Goal: Task Accomplishment & Management: Complete application form

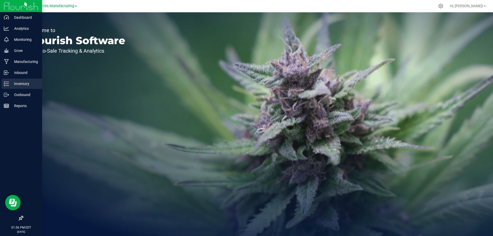
click at [6, 84] on icon at bounding box center [6, 83] width 5 height 5
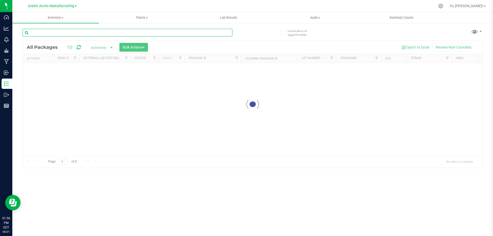
click at [116, 31] on input "text" at bounding box center [128, 33] width 210 height 8
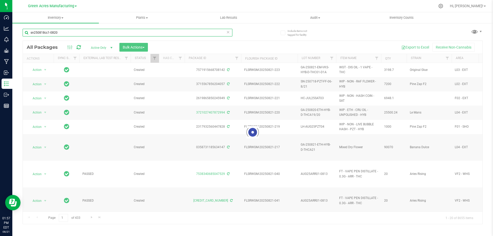
click at [230, 33] on input "sn250818cc1-0820" at bounding box center [128, 33] width 210 height 8
type input "sn250818cc1-0820"
click at [230, 32] on icon at bounding box center [228, 32] width 4 height 6
click at [192, 35] on input "text" at bounding box center [128, 33] width 210 height 8
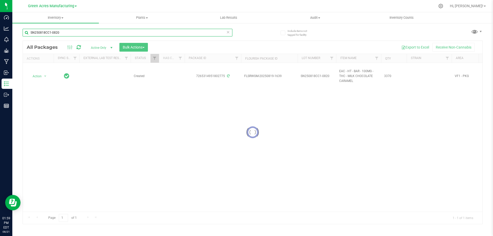
type input "SN250818CC1-0820"
click at [297, 112] on div at bounding box center [253, 132] width 460 height 183
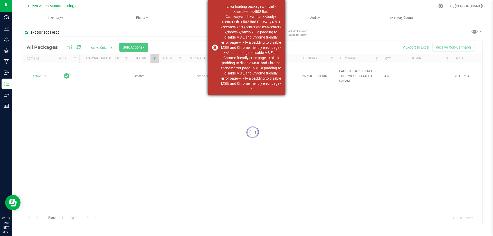
click at [214, 48] on div "Error loading packages: <html> <head><title>502 Bad Gateway</title></head> <bod…" at bounding box center [246, 47] width 77 height 95
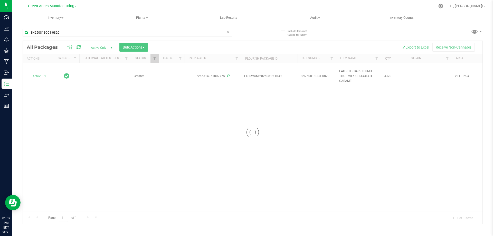
click at [80, 46] on div at bounding box center [253, 132] width 460 height 183
click at [78, 47] on div at bounding box center [253, 132] width 460 height 183
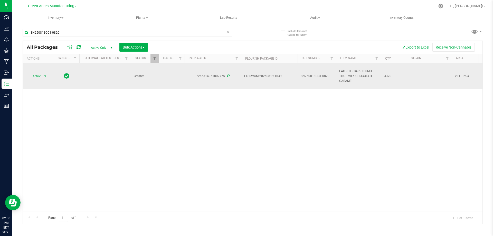
click at [34, 77] on span "Action" at bounding box center [35, 76] width 14 height 7
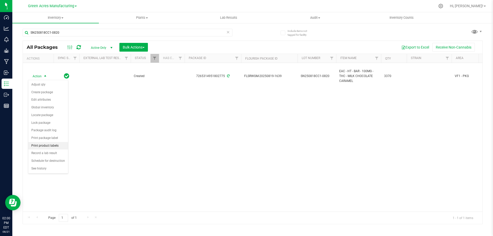
click at [44, 146] on li "Print product labels" at bounding box center [48, 146] width 40 height 8
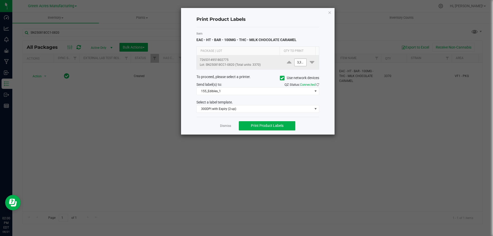
type input "3370"
click at [297, 63] on input "3370" at bounding box center [301, 62] width 12 height 7
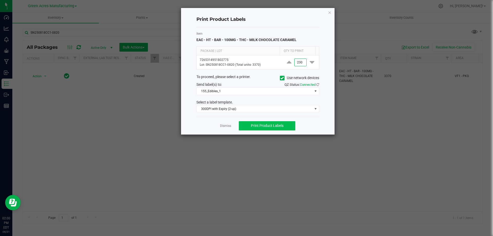
type input "230"
click at [281, 128] on span "Print Product Labels" at bounding box center [267, 126] width 33 height 4
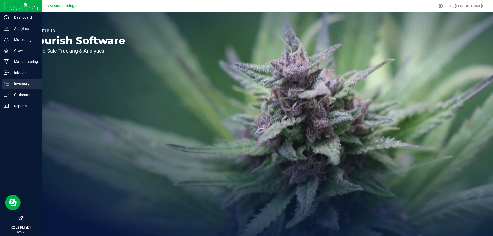
click at [13, 84] on p "Inventory" at bounding box center [24, 84] width 31 height 6
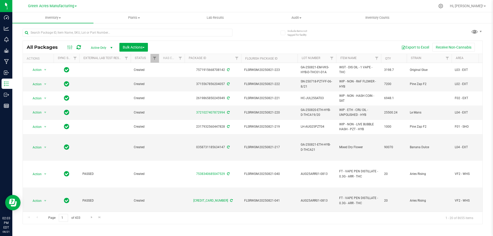
click at [95, 25] on div at bounding box center [138, 32] width 230 height 16
click at [96, 29] on input "text" at bounding box center [128, 33] width 210 height 8
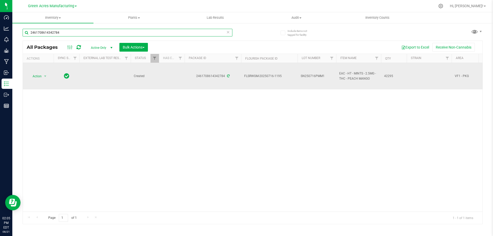
type input "2461708614342784"
click at [324, 74] on span "SN250716PMM1" at bounding box center [317, 76] width 32 height 5
type input "SN250716PMM1-0821"
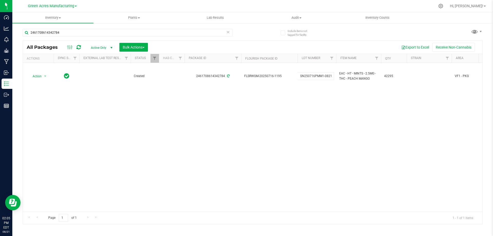
click at [268, 98] on div "All Packages Active Only Active Only Lab Samples Locked All External Internal B…" at bounding box center [253, 133] width 460 height 184
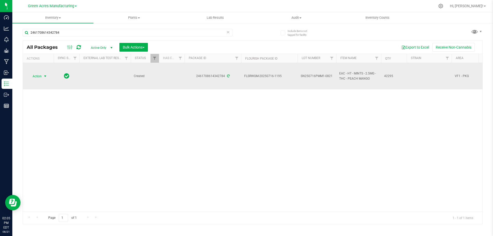
click at [43, 78] on span "select" at bounding box center [45, 76] width 6 height 7
click at [44, 77] on span "select" at bounding box center [45, 76] width 4 height 4
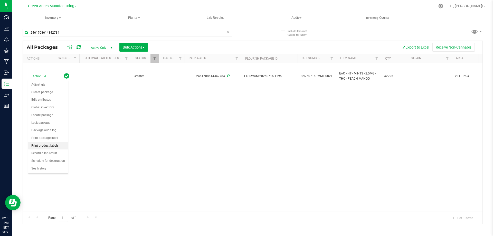
click at [55, 146] on li "Print product labels" at bounding box center [48, 146] width 40 height 8
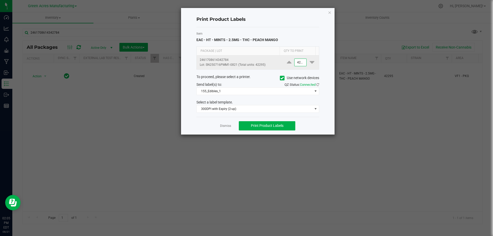
click at [300, 62] on input "42295" at bounding box center [301, 62] width 12 height 7
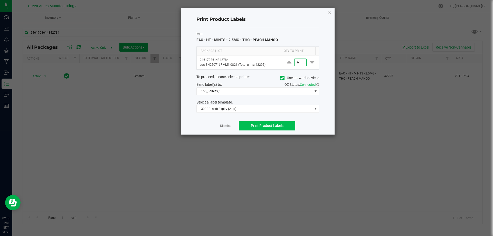
type input "6"
drag, startPoint x: 274, startPoint y: 123, endPoint x: 275, endPoint y: 119, distance: 3.7
click at [274, 123] on button "Print Product Labels" at bounding box center [267, 125] width 57 height 9
click at [229, 126] on link "Dismiss" at bounding box center [225, 126] width 11 height 4
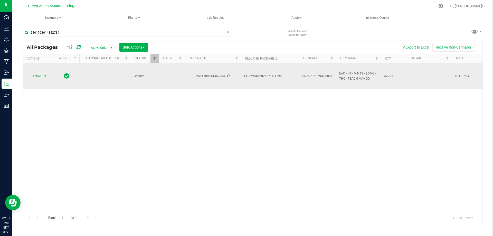
click at [37, 77] on span "Action" at bounding box center [35, 76] width 14 height 7
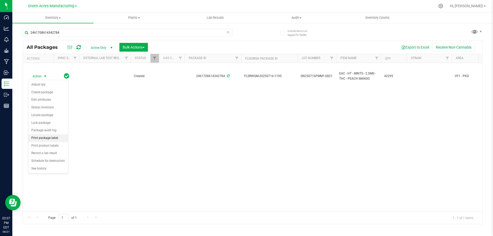
click at [57, 139] on li "Print package label" at bounding box center [48, 138] width 40 height 8
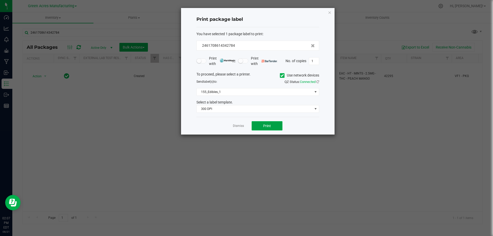
click at [267, 129] on button "Print" at bounding box center [267, 125] width 31 height 9
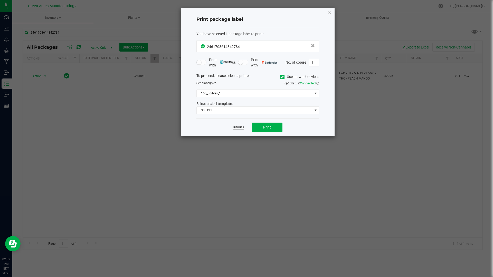
click at [239, 128] on link "Dismiss" at bounding box center [238, 127] width 11 height 4
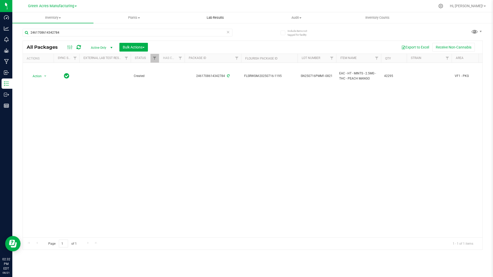
click at [247, 18] on uib-tab-heading "Lab Results" at bounding box center [215, 18] width 81 height 10
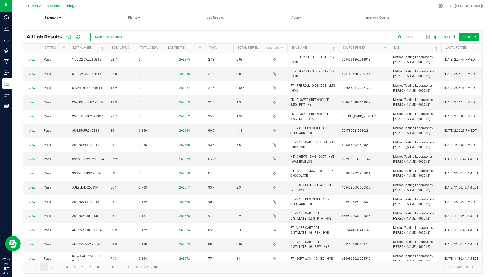
click at [26, 18] on span "Inventory" at bounding box center [53, 17] width 81 height 5
click at [114, 3] on div at bounding box center [263, 6] width 343 height 10
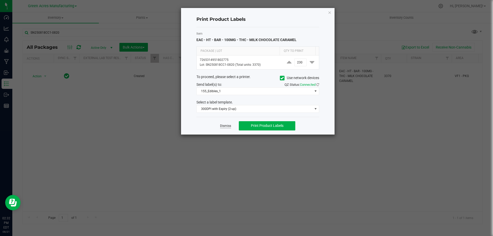
click at [228, 125] on link "Dismiss" at bounding box center [225, 126] width 11 height 4
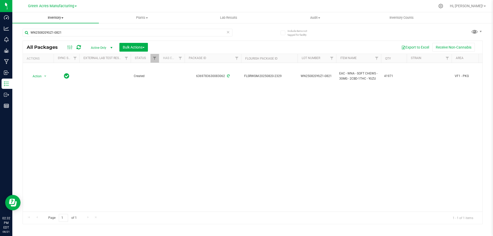
click at [52, 19] on span "Inventory" at bounding box center [55, 17] width 87 height 5
click at [48, 62] on span "From bill of materials" at bounding box center [35, 62] width 46 height 4
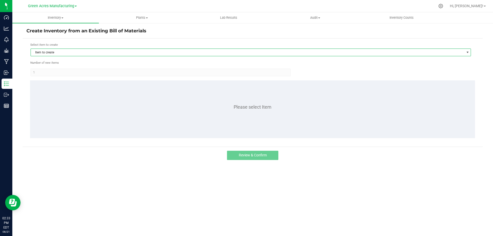
click at [54, 51] on span "Item to create" at bounding box center [248, 52] width 434 height 7
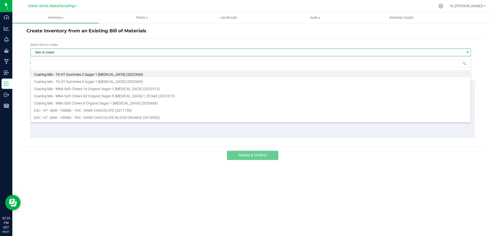
scroll to position [8, 440]
type input "yuz"
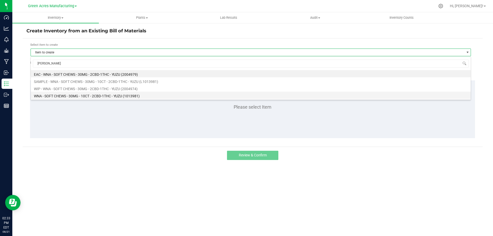
click at [66, 96] on li "WNA - SOFT CHEWS - 30MG - 10CT - 2CBD-1THC - YUZU (1013981)" at bounding box center [251, 95] width 440 height 7
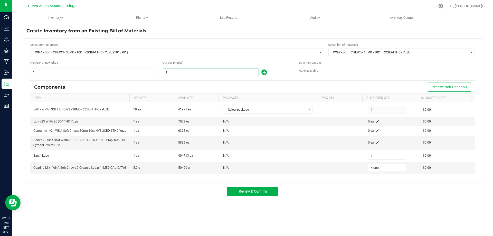
click at [181, 75] on input "1" at bounding box center [211, 72] width 96 height 7
type input "3"
type input "15.0000"
type input "39"
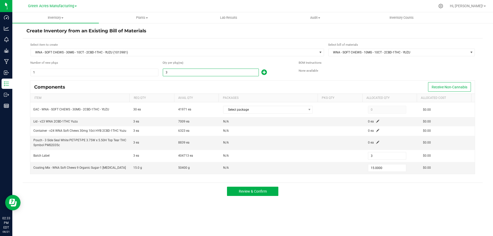
type input "39"
type input "195.0000"
type input "396"
type input "1,980.0000"
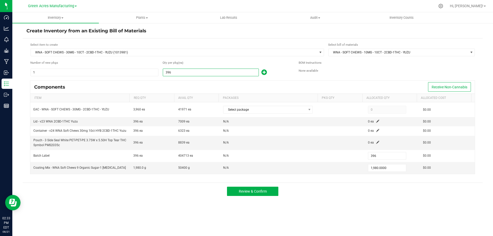
type input "3968"
type input "3,968"
type input "19,840.0000"
type input "396"
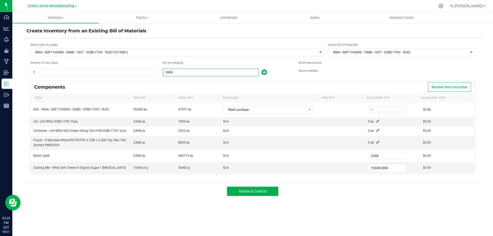
type input "1,980.0000"
type input "3965"
type input "3,965"
type input "19,825.0000"
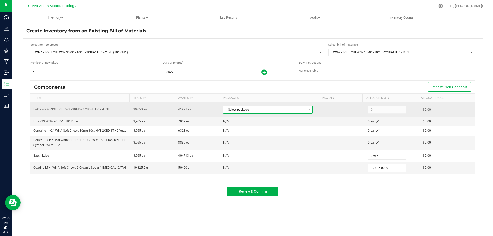
type input "3,965"
click at [258, 112] on span "Select package" at bounding box center [264, 109] width 83 height 7
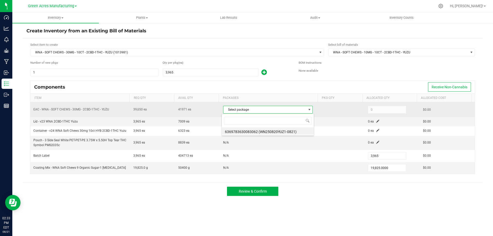
scroll to position [8, 89]
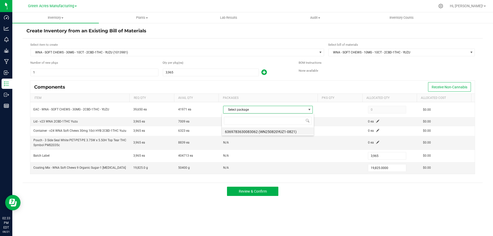
click at [260, 131] on li "6369783630083062 (WN250820YUZ1-0821)" at bounding box center [268, 130] width 92 height 7
type input "39,650"
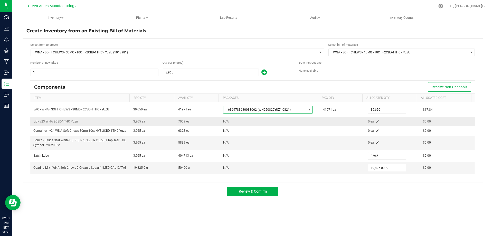
click at [376, 121] on span at bounding box center [377, 121] width 3 height 3
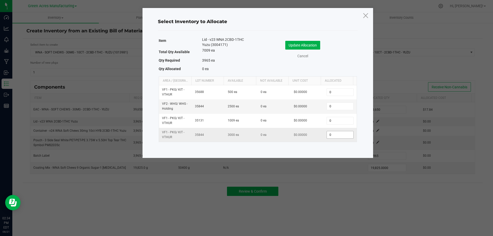
click at [339, 136] on input "0" at bounding box center [340, 134] width 26 height 7
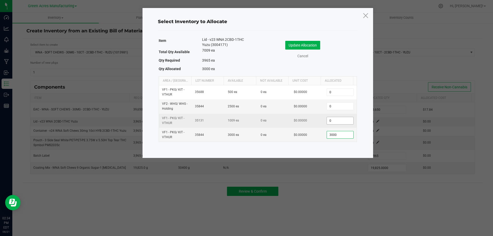
type input "3,000"
click at [338, 121] on input "0" at bounding box center [340, 120] width 26 height 7
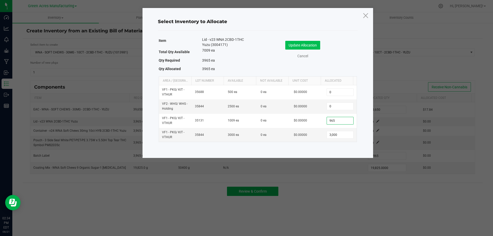
type input "965"
click at [297, 42] on button "Update Allocation" at bounding box center [302, 45] width 35 height 9
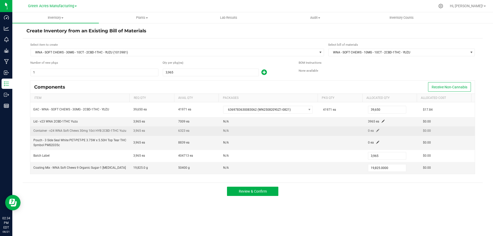
click at [376, 131] on span at bounding box center [377, 130] width 3 height 3
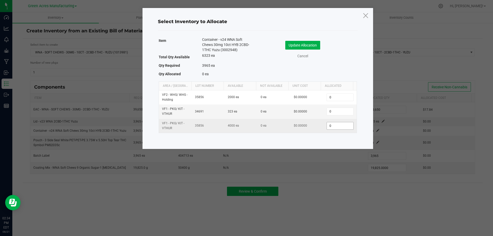
click at [333, 125] on input "0" at bounding box center [340, 125] width 26 height 7
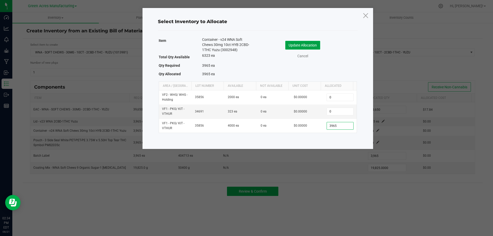
type input "3,965"
click at [299, 45] on button "Update Allocation" at bounding box center [302, 45] width 35 height 9
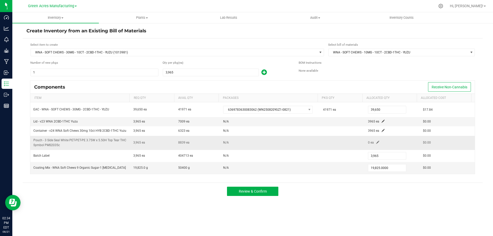
click at [376, 143] on span at bounding box center [377, 142] width 3 height 3
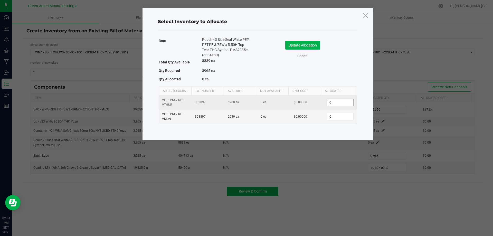
click at [336, 102] on input "0" at bounding box center [340, 102] width 26 height 7
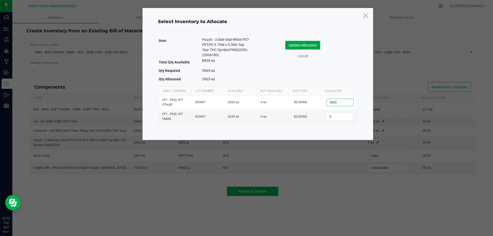
type input "3,965"
click at [291, 43] on button "Update Allocation" at bounding box center [302, 45] width 35 height 9
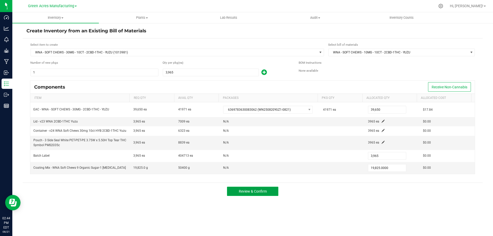
click at [254, 193] on span "Review & Confirm" at bounding box center [253, 191] width 28 height 4
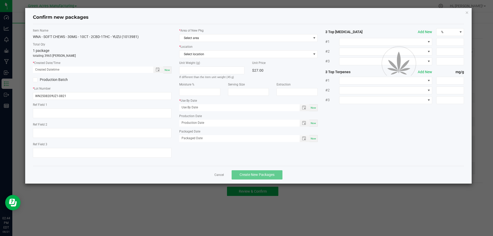
type input "08/20/2026"
click at [167, 71] on span "Now" at bounding box center [167, 70] width 5 height 3
type input "08/21/2025 02:44 PM"
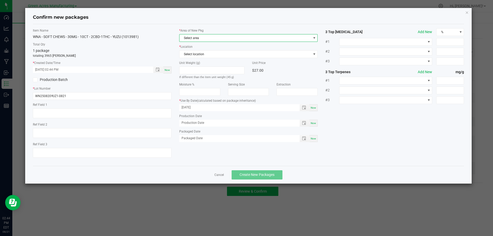
click at [224, 39] on span "Select area" at bounding box center [246, 37] width 132 height 7
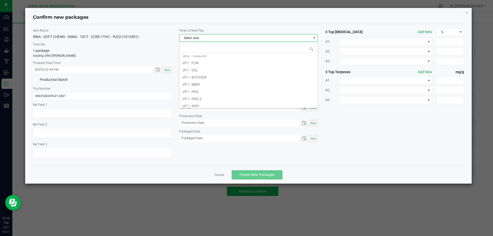
scroll to position [231, 0]
click at [238, 74] on li "VF1 - PKG 2" at bounding box center [249, 72] width 138 height 7
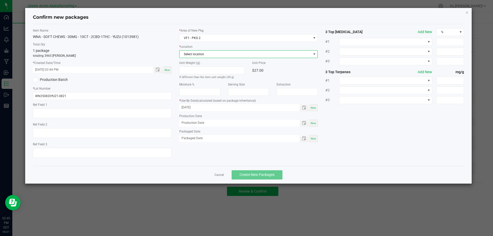
click at [234, 55] on span "Select location" at bounding box center [246, 54] width 132 height 7
click at [219, 75] on li "KIT - Packaging 1" at bounding box center [249, 75] width 138 height 7
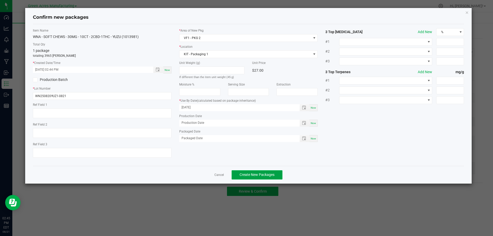
click at [269, 176] on span "Create New Packages" at bounding box center [257, 175] width 35 height 4
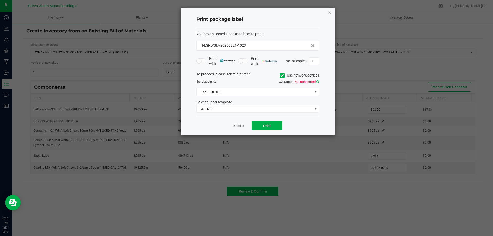
click at [318, 82] on icon at bounding box center [317, 81] width 3 height 3
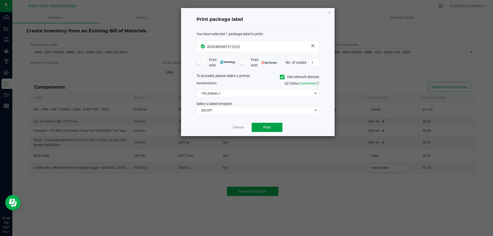
click at [268, 129] on span "Print" at bounding box center [267, 127] width 8 height 4
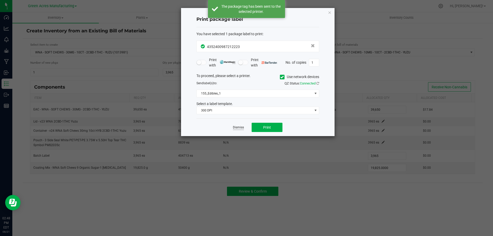
click at [242, 129] on link "Dismiss" at bounding box center [238, 127] width 11 height 4
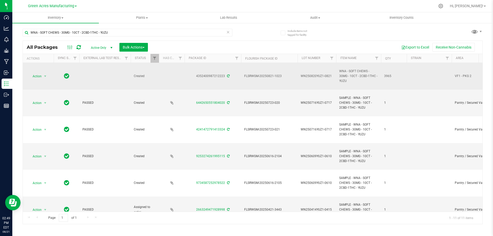
click at [310, 74] on span "WN250820YUZ1-0821" at bounding box center [317, 76] width 32 height 5
click at [310, 74] on input "WN250820YUZ1-0821" at bounding box center [315, 76] width 37 height 8
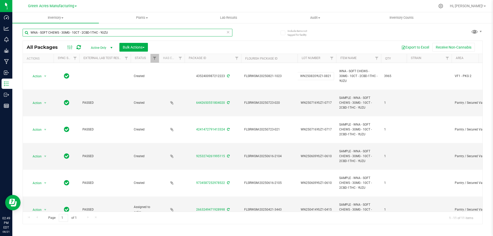
click at [136, 33] on input "WNA - SOFT CHEWS - 30MG - 10CT - 2CBD-1THC - YUZU" at bounding box center [128, 33] width 210 height 8
paste input "250820YUZ1-0821"
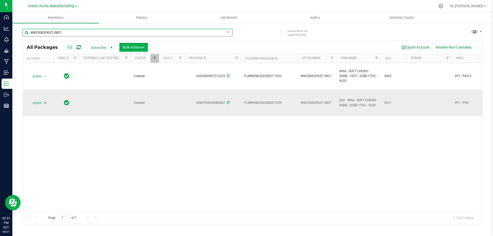
type input "WN250820YUZ1-0821"
click at [36, 102] on span "Action" at bounding box center [35, 102] width 14 height 7
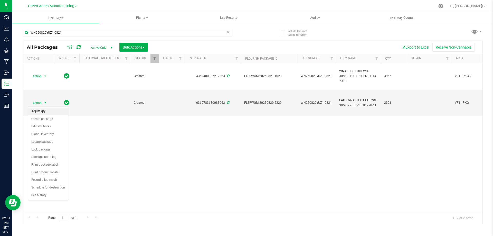
click at [41, 110] on li "Adjust qty" at bounding box center [48, 112] width 40 height 8
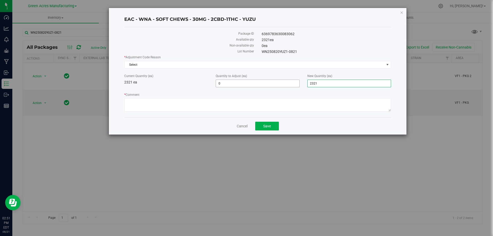
drag, startPoint x: 327, startPoint y: 83, endPoint x: 291, endPoint y: 82, distance: 36.2
click at [292, 82] on div "Current Quantity (ea) 2321 ea Quantity to Adjust (ea) 0 0 New Quantity (ea) 2,3…" at bounding box center [257, 81] width 275 height 14
type input "760"
type input "-1,561"
type input "760"
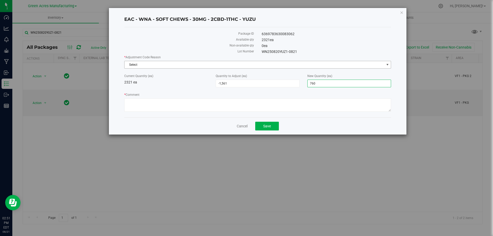
click at [225, 64] on span "Select" at bounding box center [255, 64] width 260 height 7
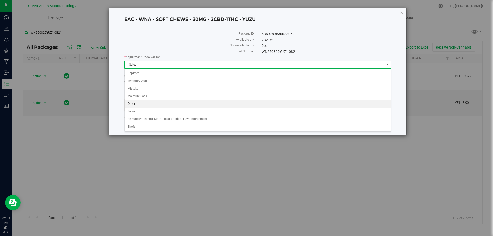
click at [155, 106] on li "Other" at bounding box center [258, 104] width 266 height 8
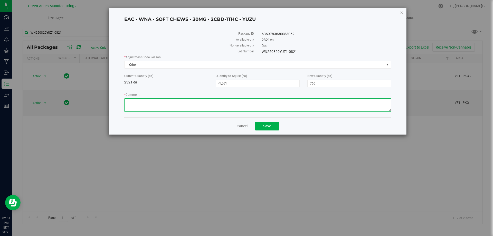
click at [155, 104] on textarea "* Comment" at bounding box center [257, 104] width 267 height 13
type textarea "actual weight of waste 3423.5 grams"
click at [272, 127] on button "Save" at bounding box center [267, 126] width 24 height 9
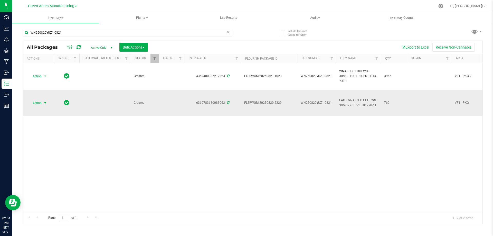
click at [40, 106] on span "Action" at bounding box center [35, 102] width 14 height 7
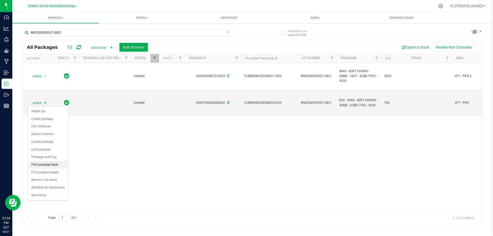
click at [53, 164] on li "Print package label" at bounding box center [48, 165] width 40 height 8
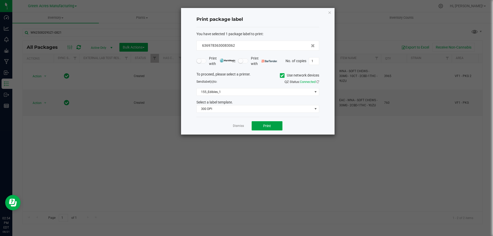
click at [272, 125] on button "Print" at bounding box center [267, 125] width 31 height 9
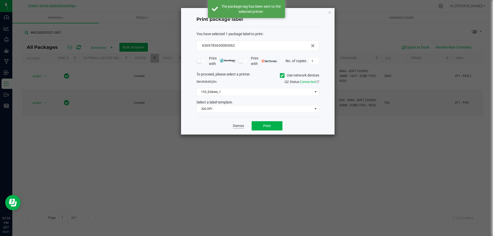
click at [241, 125] on link "Dismiss" at bounding box center [238, 126] width 11 height 4
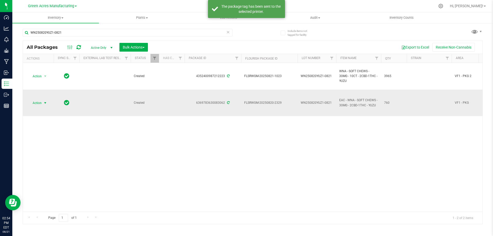
click at [42, 104] on span "Action" at bounding box center [35, 102] width 14 height 7
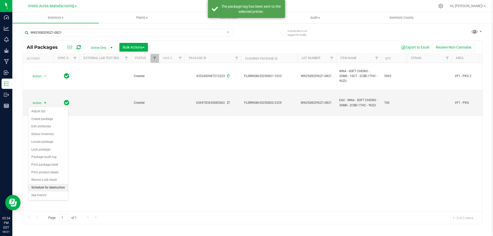
click at [53, 189] on li "Schedule for destruction" at bounding box center [48, 188] width 40 height 8
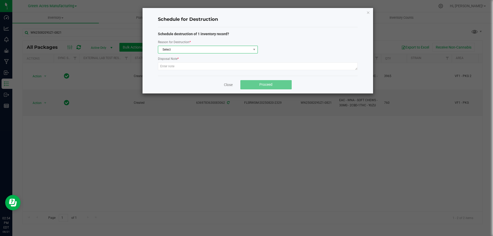
click at [222, 50] on span "Select" at bounding box center [204, 49] width 93 height 7
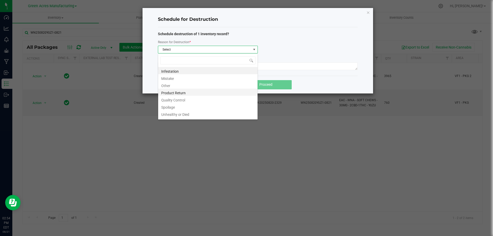
scroll to position [6, 0]
click at [180, 117] on li "Waste" at bounding box center [207, 114] width 99 height 7
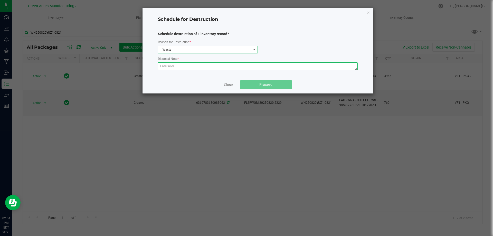
click at [185, 68] on textarea at bounding box center [258, 66] width 200 height 8
type textarea "waste after packing out"
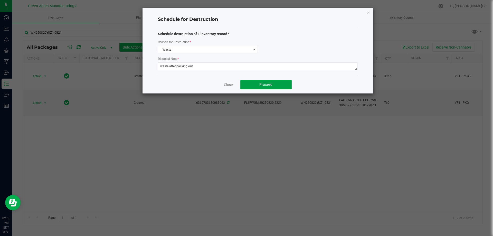
click at [278, 87] on button "Proceed" at bounding box center [265, 84] width 51 height 9
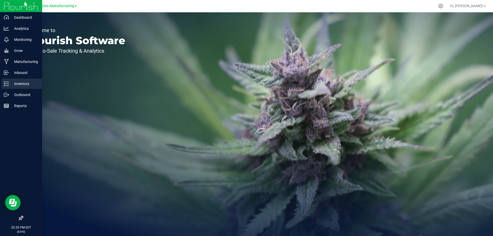
click at [25, 86] on p "Inventory" at bounding box center [24, 84] width 31 height 6
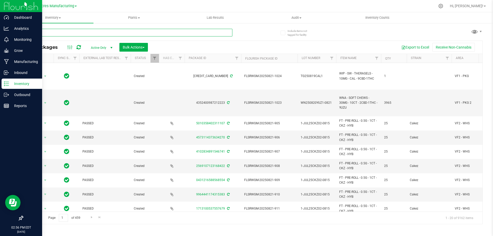
click at [57, 32] on input "text" at bounding box center [128, 33] width 210 height 8
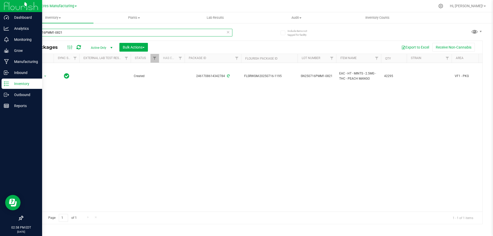
type input "SN250716PMM1-0821"
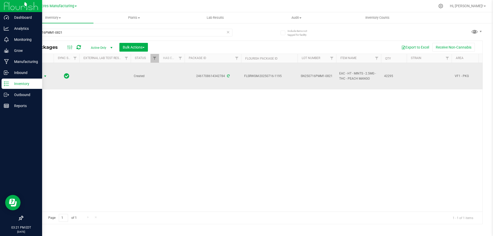
click at [43, 76] on span "select" at bounding box center [45, 76] width 4 height 4
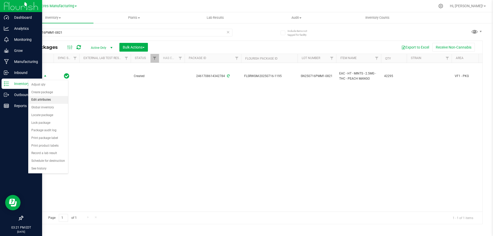
click at [36, 99] on li "Edit attributes" at bounding box center [48, 100] width 40 height 8
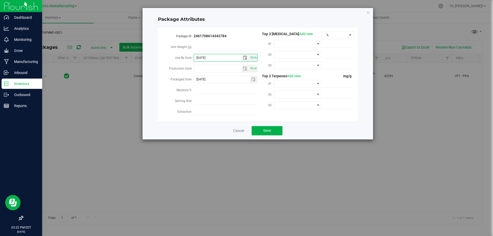
click at [203, 56] on input "2025-01-25" at bounding box center [218, 57] width 48 height 7
type input "2026-01-25"
click at [270, 130] on span "Save" at bounding box center [267, 130] width 8 height 4
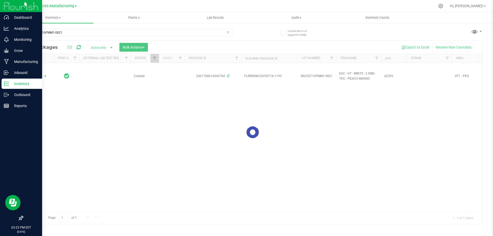
click at [177, 145] on div at bounding box center [253, 132] width 460 height 183
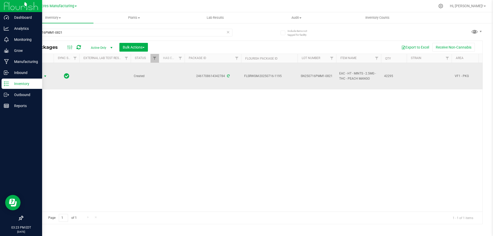
click at [46, 75] on span "select" at bounding box center [45, 76] width 4 height 4
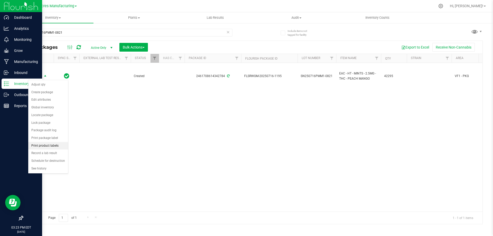
click at [43, 147] on li "Print product labels" at bounding box center [48, 146] width 40 height 8
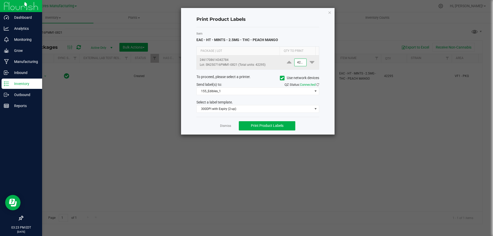
click at [295, 63] on input "42295" at bounding box center [301, 62] width 12 height 7
type input "1,000"
click at [285, 125] on button "Print Product Labels" at bounding box center [267, 125] width 57 height 9
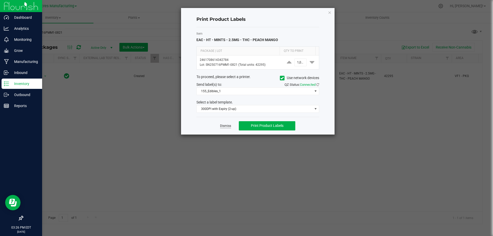
click at [225, 125] on link "Dismiss" at bounding box center [225, 126] width 11 height 4
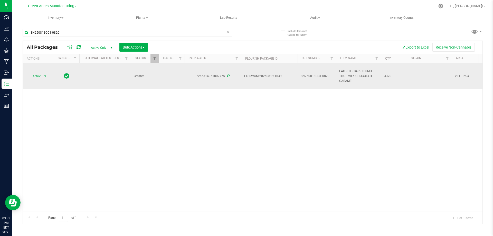
click at [43, 75] on span "select" at bounding box center [45, 76] width 4 height 4
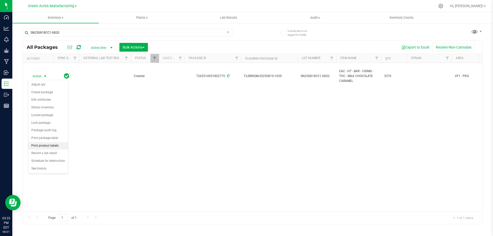
click at [53, 144] on li "Print product labels" at bounding box center [48, 146] width 40 height 8
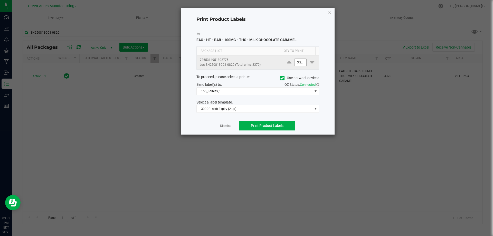
type input "3370"
click at [300, 65] on input "3370" at bounding box center [301, 62] width 12 height 7
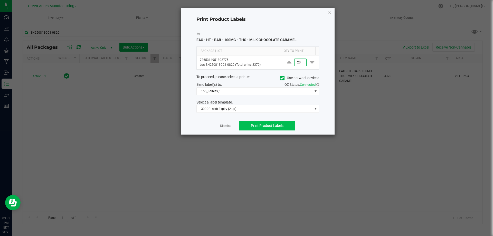
type input "20"
click at [280, 129] on button "Print Product Labels" at bounding box center [267, 125] width 57 height 9
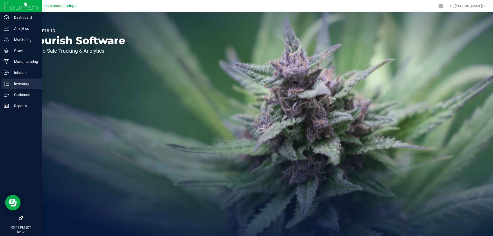
click at [6, 82] on icon at bounding box center [6, 83] width 5 height 5
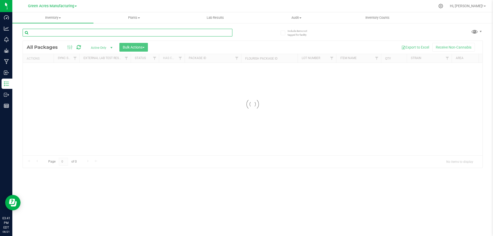
click at [122, 36] on input "text" at bounding box center [128, 33] width 210 height 8
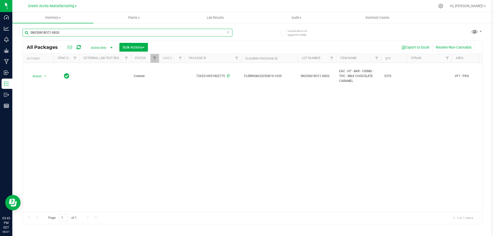
type input "SN250818CC1-0820"
click at [61, 18] on span "Inventory" at bounding box center [52, 17] width 81 height 5
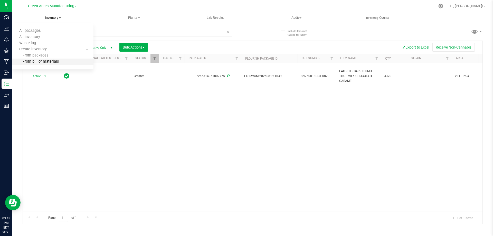
click at [64, 60] on li "From bill of materials" at bounding box center [52, 62] width 81 height 6
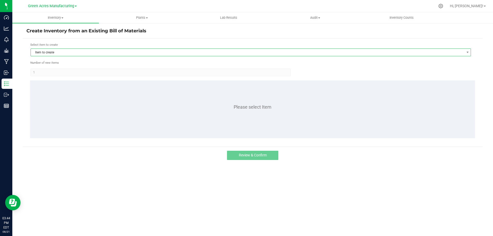
click at [228, 54] on span "Item to create" at bounding box center [248, 52] width 434 height 7
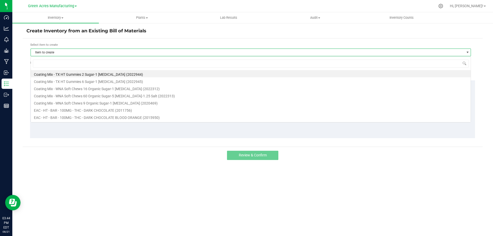
scroll to position [8, 440]
type input "chocolate"
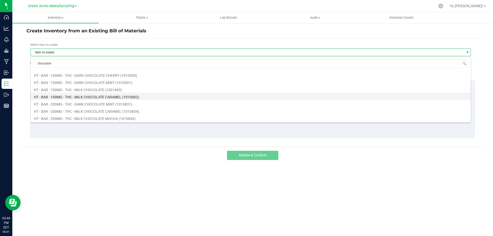
click at [124, 98] on li "HT - BAR - 100MG - THC - MILK CHOCOLATE CARAMEL (1010002)" at bounding box center [251, 96] width 440 height 7
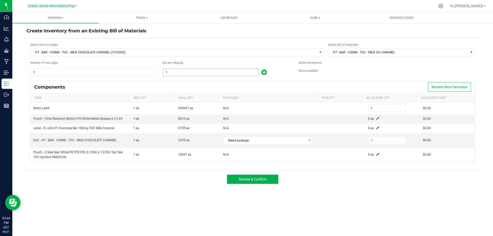
click at [179, 70] on input "1" at bounding box center [211, 72] width 96 height 7
type input "3"
type input "33"
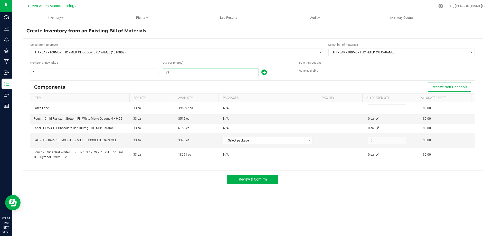
type input "335"
type input "3350"
type input "3,350"
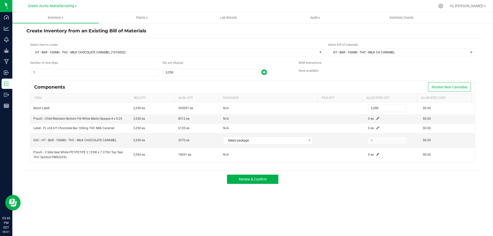
click at [219, 84] on div "Components Receive Non-Cannabis" at bounding box center [252, 87] width 445 height 13
click at [273, 140] on span "Select package" at bounding box center [264, 140] width 83 height 7
click at [277, 162] on li "7265314951802775 (SN250818CC1-0820)" at bounding box center [266, 161] width 89 height 7
type input "3,350"
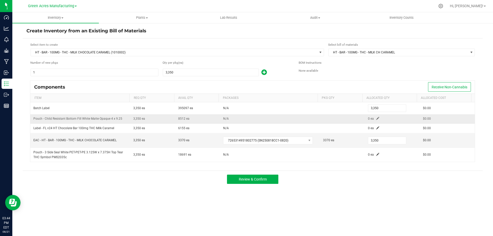
click at [376, 117] on span at bounding box center [377, 118] width 3 height 3
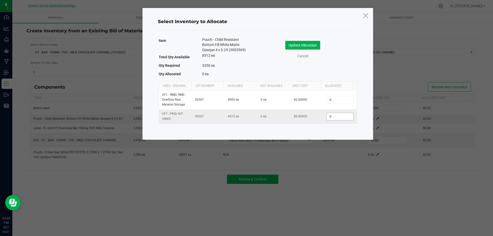
click at [344, 115] on input "0" at bounding box center [340, 116] width 26 height 7
type input "3,350"
click at [304, 46] on button "Update Allocation" at bounding box center [302, 45] width 35 height 9
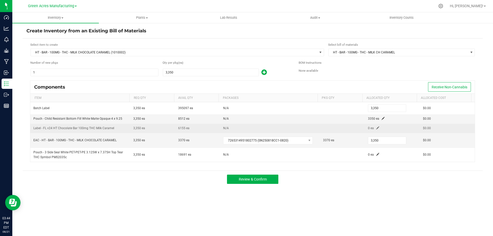
click at [376, 129] on span at bounding box center [377, 127] width 3 height 3
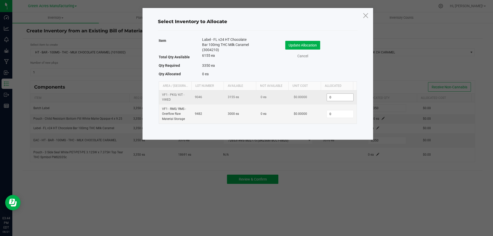
click at [333, 100] on input "0" at bounding box center [340, 97] width 26 height 7
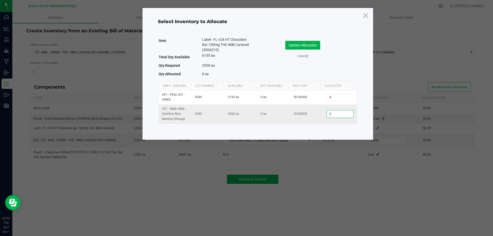
click at [331, 111] on input "0" at bounding box center [340, 113] width 26 height 7
click at [338, 111] on input "3350" at bounding box center [340, 113] width 26 height 7
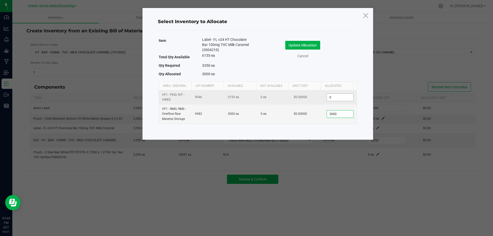
type input "3,000"
click at [329, 97] on input "0" at bounding box center [340, 97] width 26 height 7
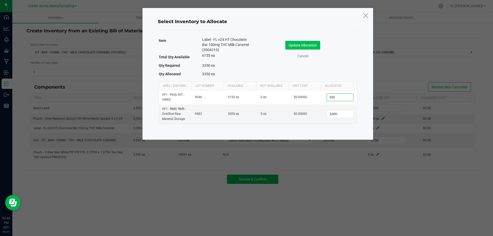
type input "350"
click at [312, 43] on button "Update Allocation" at bounding box center [302, 45] width 35 height 9
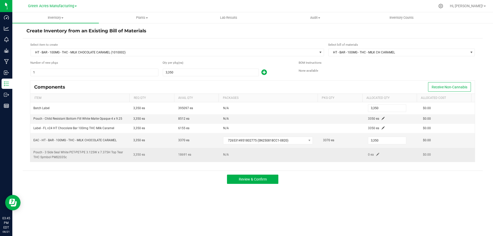
click at [376, 156] on span at bounding box center [377, 154] width 3 height 3
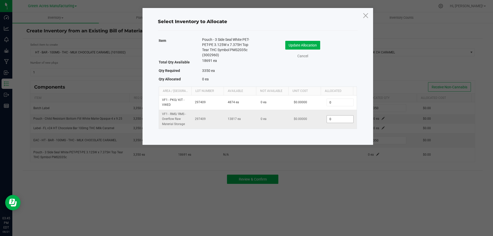
click at [343, 121] on input "0" at bounding box center [340, 119] width 26 height 7
type input "3,350"
click at [304, 41] on button "Update Allocation" at bounding box center [302, 45] width 35 height 9
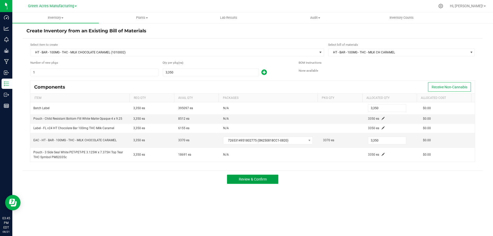
click at [272, 179] on button "Review & Confirm" at bounding box center [252, 179] width 51 height 9
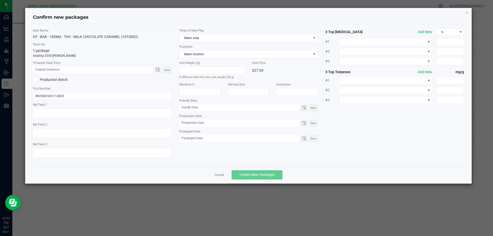
type input "[DATE]"
click at [167, 69] on span "Now" at bounding box center [167, 70] width 5 height 3
type input "[DATE] 03:45 PM"
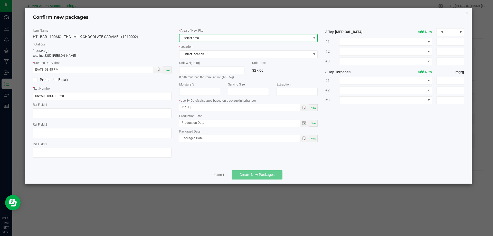
click at [211, 36] on span "Select area" at bounding box center [246, 37] width 132 height 7
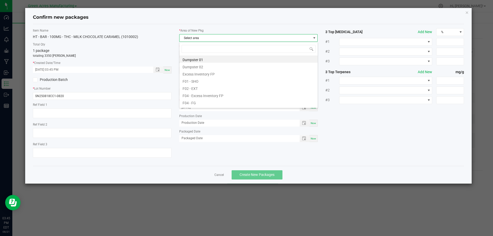
scroll to position [8, 139]
type input "pa"
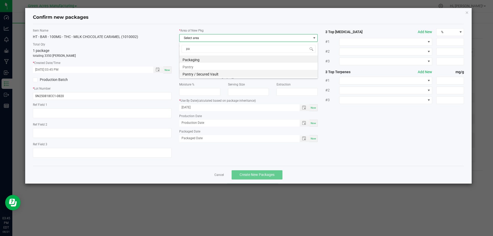
click at [205, 74] on li "Pantry / Secured Vault" at bounding box center [249, 73] width 138 height 7
click at [205, 57] on span "Select location" at bounding box center [246, 54] width 132 height 7
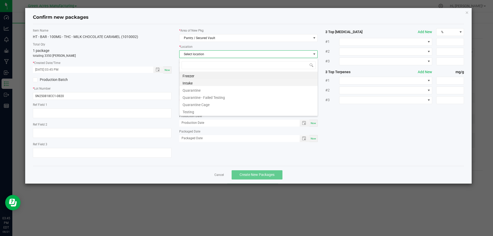
click at [203, 82] on li "Intake" at bounding box center [249, 82] width 138 height 7
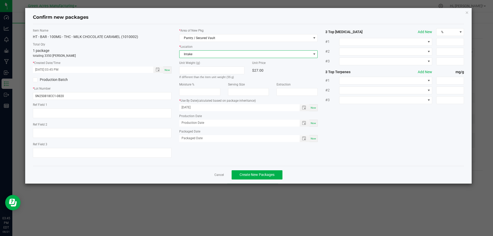
click at [159, 37] on div "HT - BAR - 100MG - THC - MILK CHOCOLATE CARAMEL (1010002)" at bounding box center [102, 36] width 139 height 5
click at [167, 72] on div "Now" at bounding box center [167, 70] width 8 height 7
click at [258, 160] on div "Item Name HT - BAR - 100MG - THC - MILK CHOCOLATE CARAMEL (1010002) Total Qty 1…" at bounding box center [248, 95] width 439 height 134
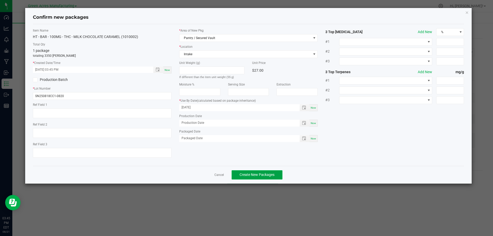
click at [257, 173] on span "Create New Packages" at bounding box center [257, 175] width 35 height 4
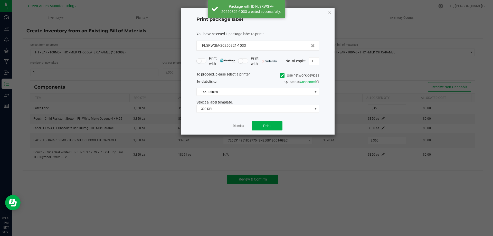
click at [257, 80] on div "Send label(s) to:" at bounding box center [225, 81] width 65 height 5
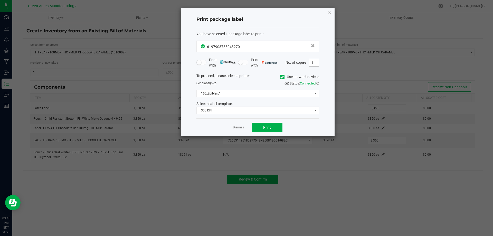
click at [316, 63] on input "1" at bounding box center [314, 62] width 10 height 7
type input "2"
click at [270, 126] on span "Print" at bounding box center [267, 127] width 8 height 4
